Goal: Book appointment/travel/reservation

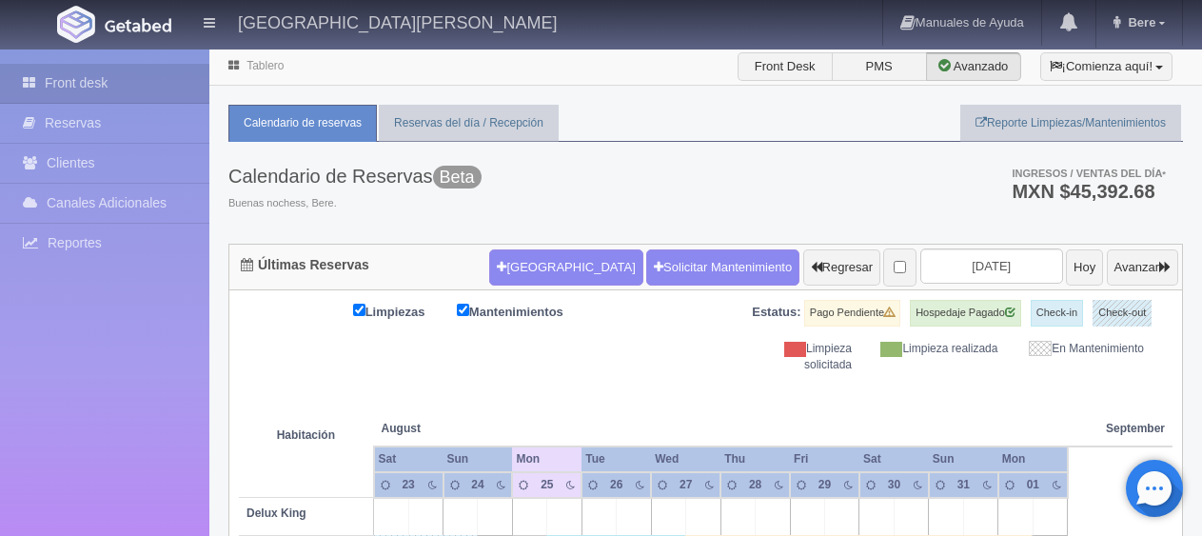
click at [567, 260] on button "[GEOGRAPHIC_DATA]" at bounding box center [565, 267] width 153 height 36
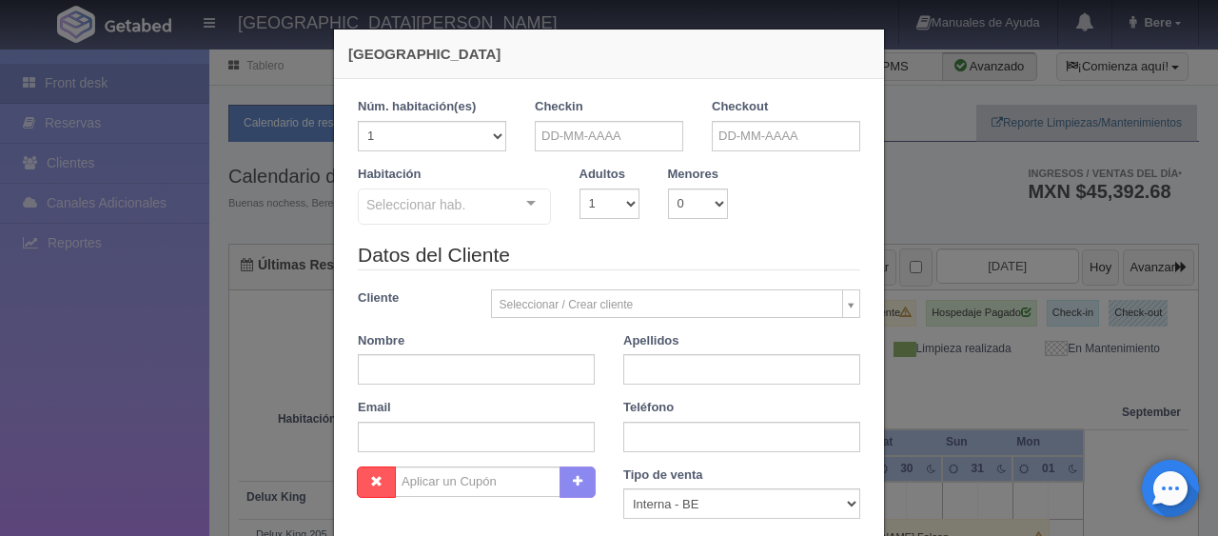
checkbox input "false"
click at [607, 127] on input "text" at bounding box center [609, 136] width 148 height 30
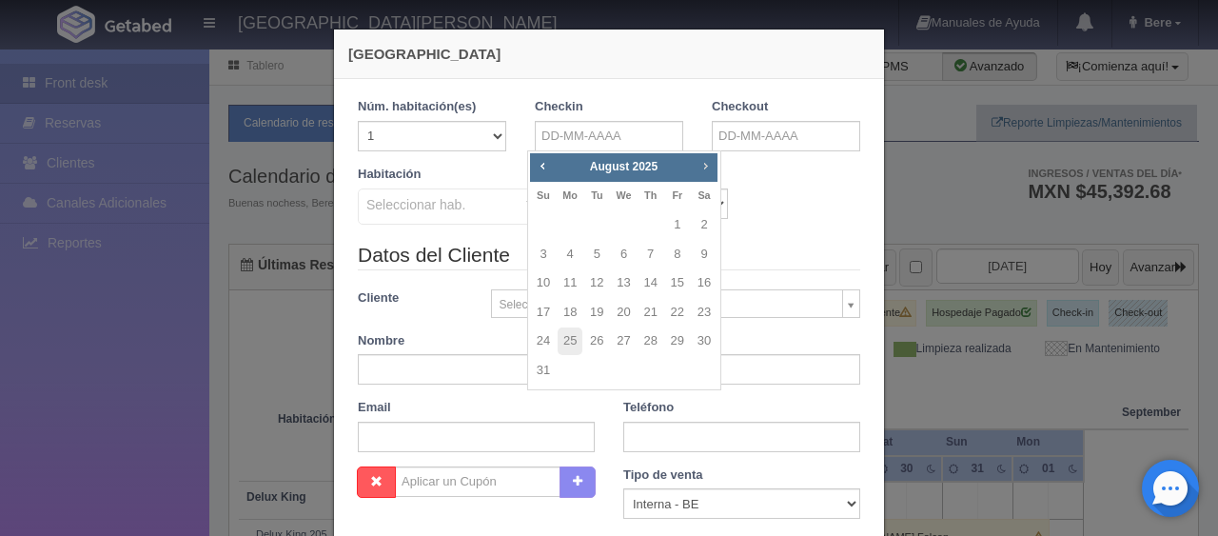
click at [706, 171] on span "Next" at bounding box center [705, 165] width 15 height 15
click at [538, 167] on span "Prev" at bounding box center [542, 165] width 15 height 15
click at [681, 345] on link "29" at bounding box center [677, 341] width 25 height 28
type input "[DATE]"
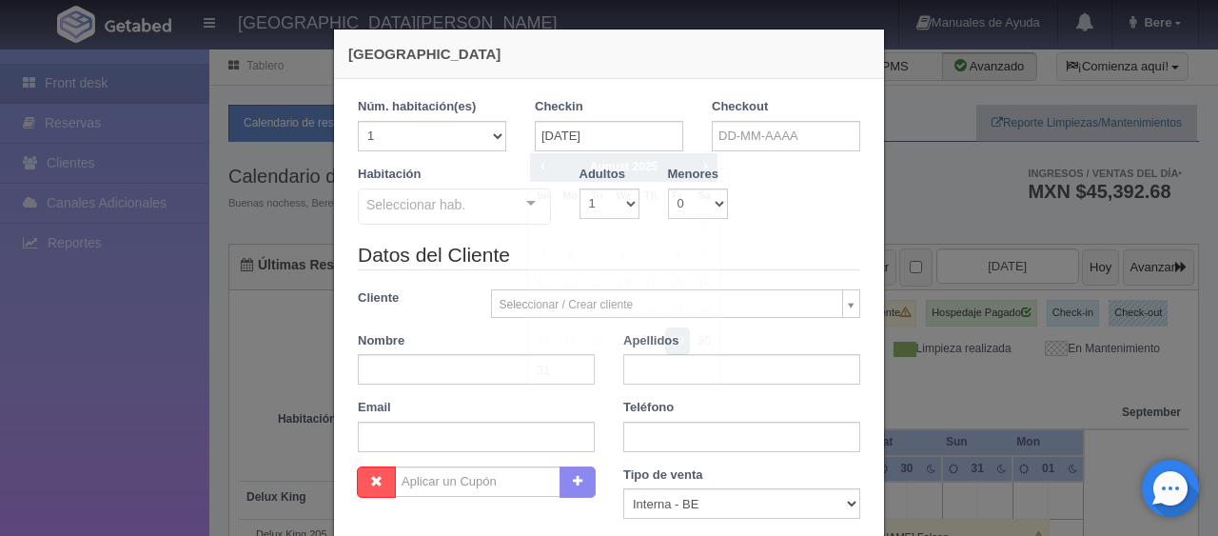
checkbox input "false"
drag, startPoint x: 797, startPoint y: 140, endPoint x: 807, endPoint y: 150, distance: 14.8
click at [798, 140] on input "text" at bounding box center [786, 136] width 148 height 30
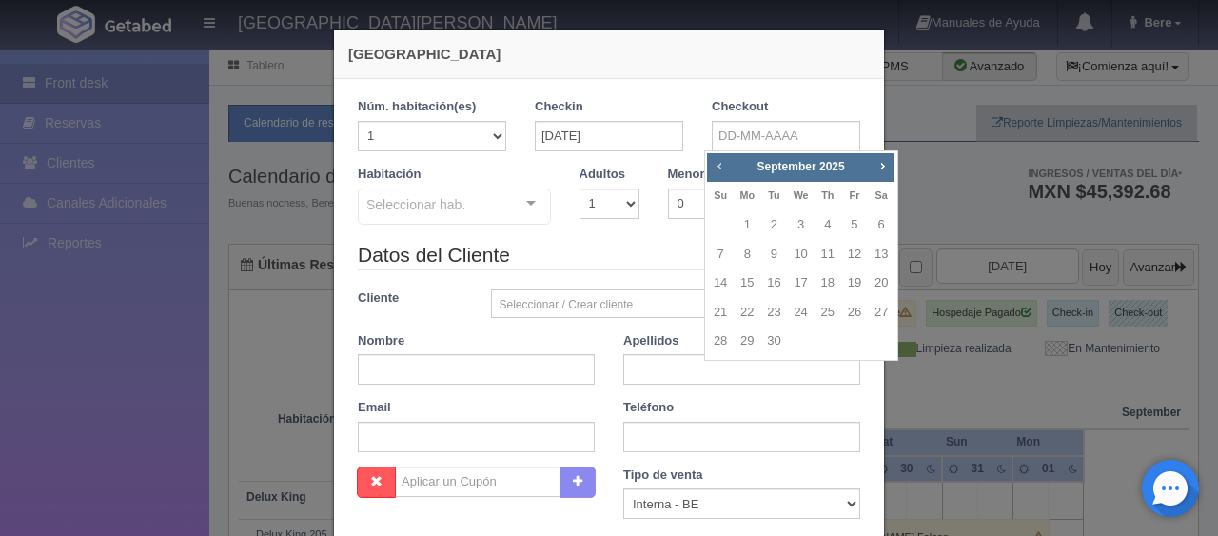
drag, startPoint x: 716, startPoint y: 165, endPoint x: 905, endPoint y: 260, distance: 212.0
click at [716, 165] on span "Prev" at bounding box center [719, 165] width 15 height 15
click at [875, 339] on link "30" at bounding box center [881, 341] width 25 height 28
type input "[DATE]"
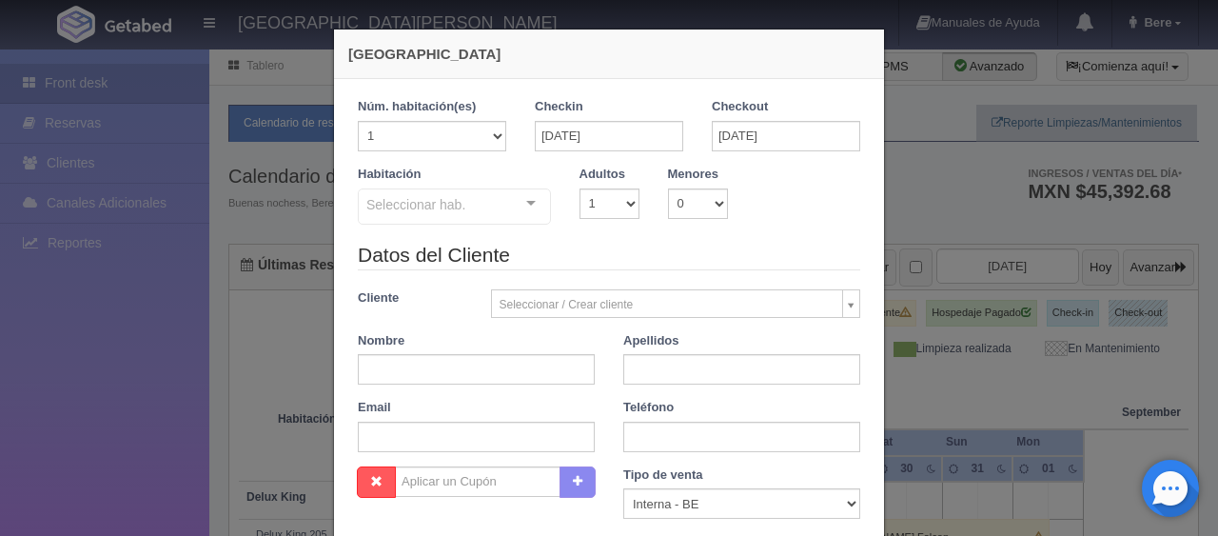
checkbox input "false"
click at [514, 192] on div "Seleccionar hab. SUITE SUITE - Sin asignar SUITE 301 Habitación Personas con Mo…" at bounding box center [454, 207] width 193 height 38
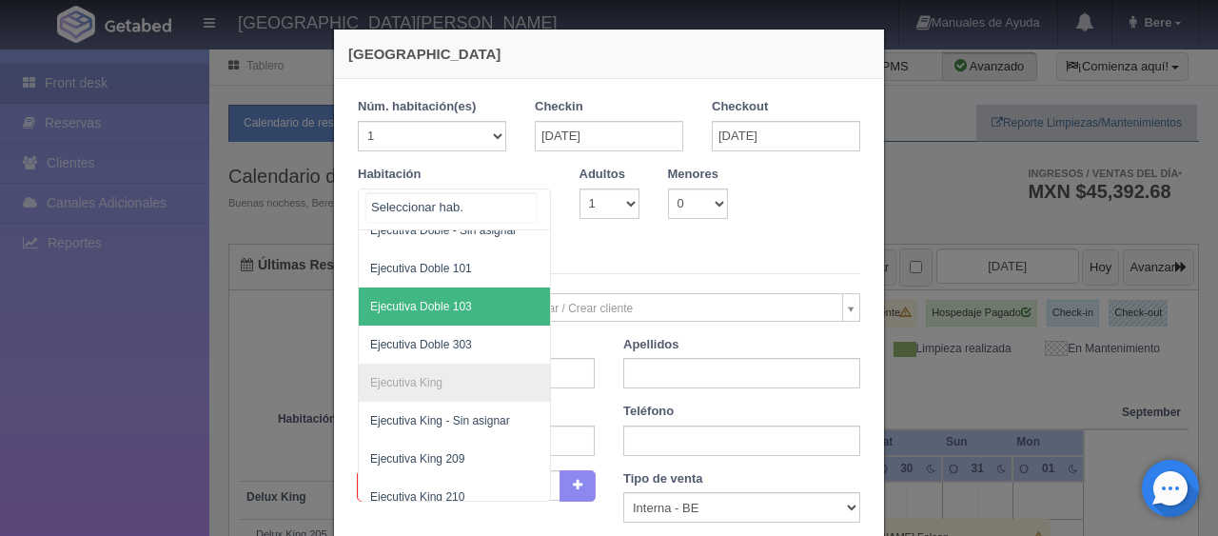
scroll to position [621, 0]
